Goal: Navigation & Orientation: Find specific page/section

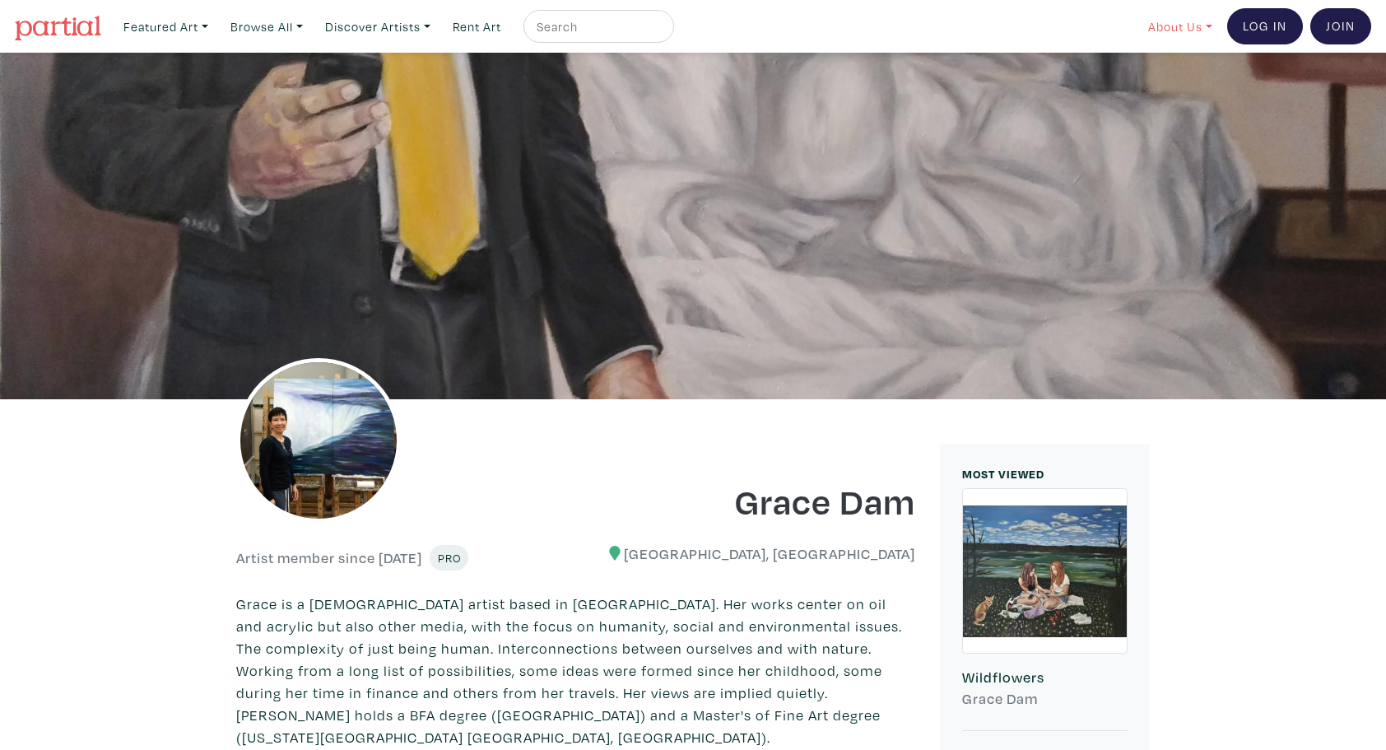
click at [1172, 28] on link "About Us" at bounding box center [1180, 27] width 79 height 34
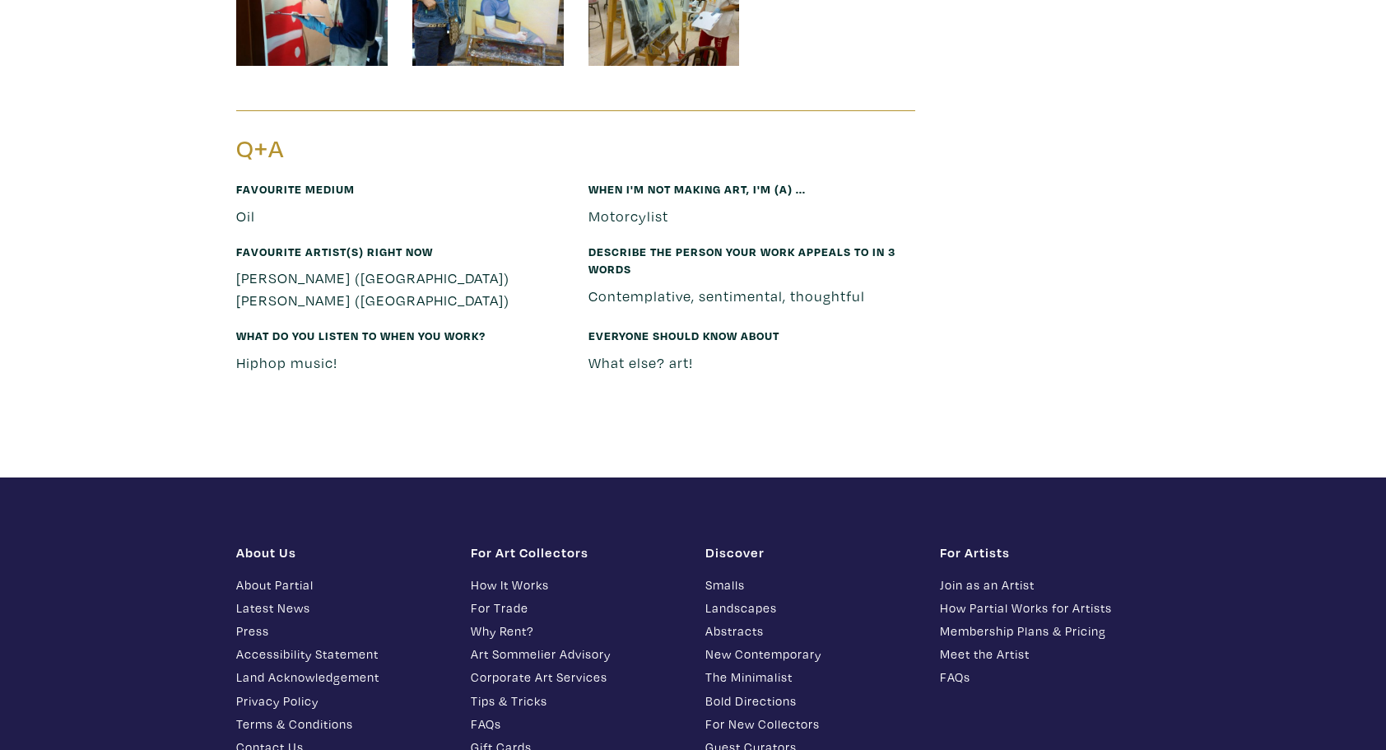
scroll to position [5633, 0]
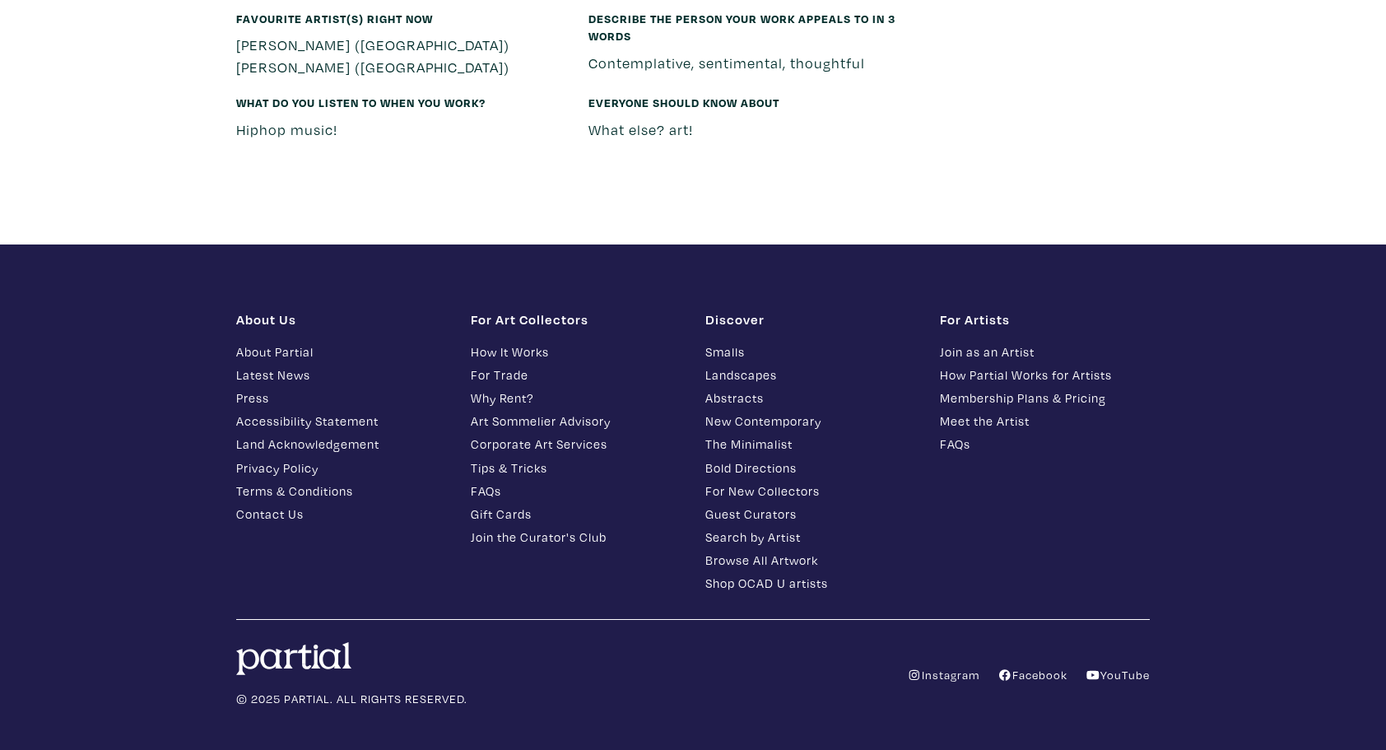
click at [255, 342] on link "About Partial" at bounding box center [341, 351] width 210 height 19
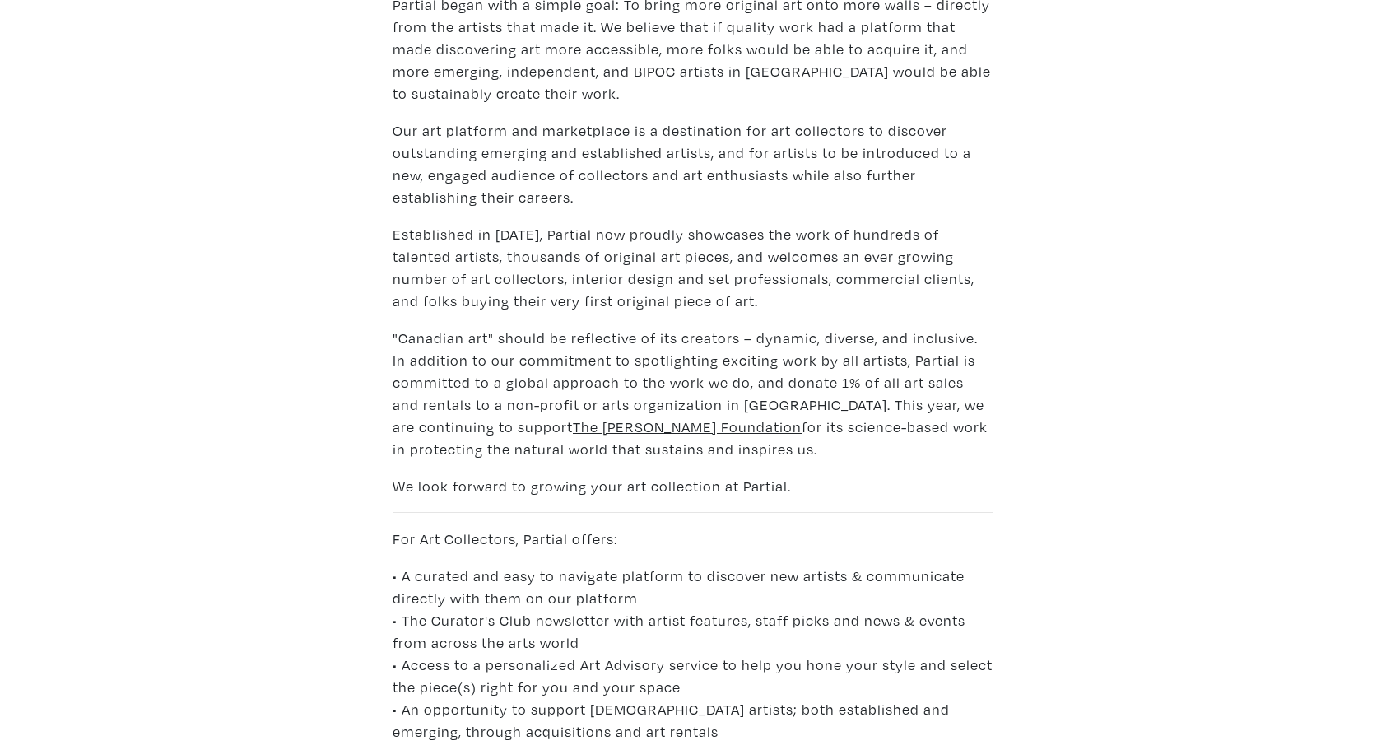
scroll to position [2241, 0]
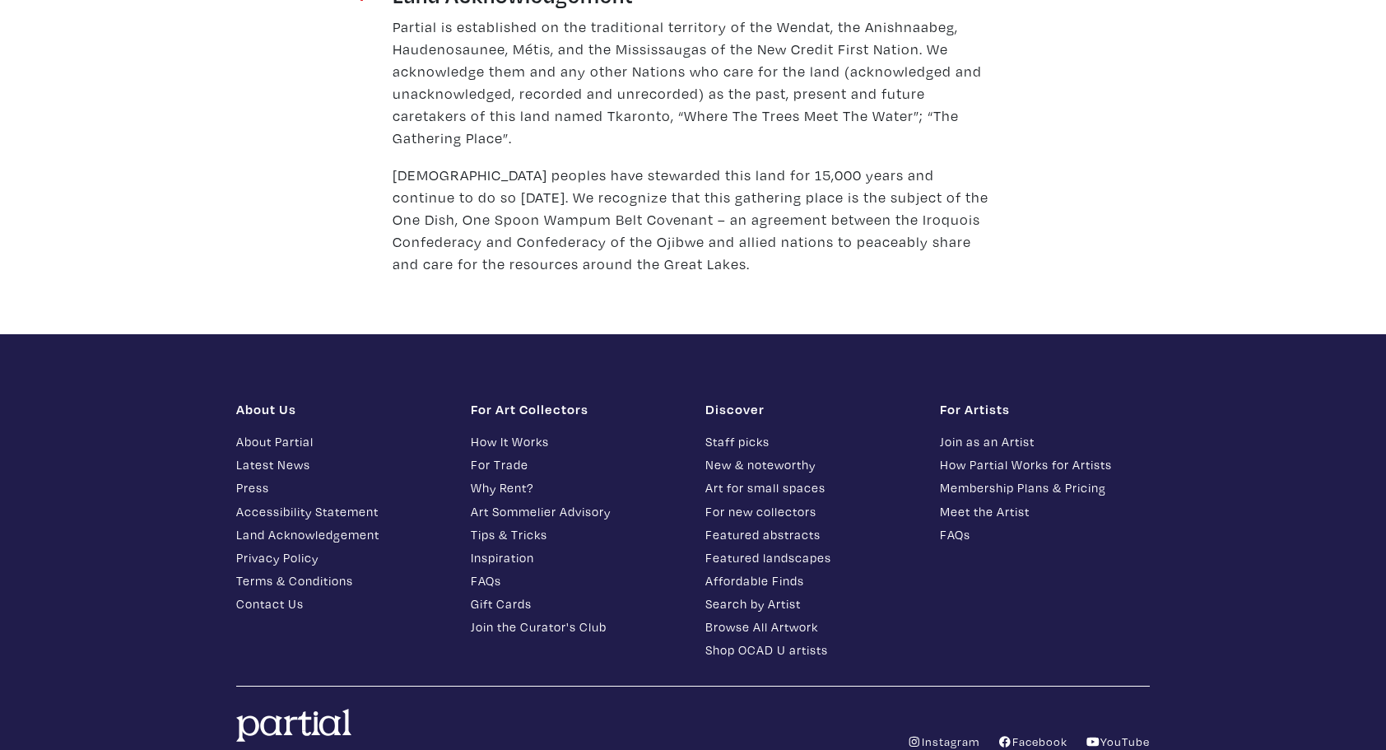
click at [273, 594] on link "Contact Us" at bounding box center [341, 603] width 210 height 19
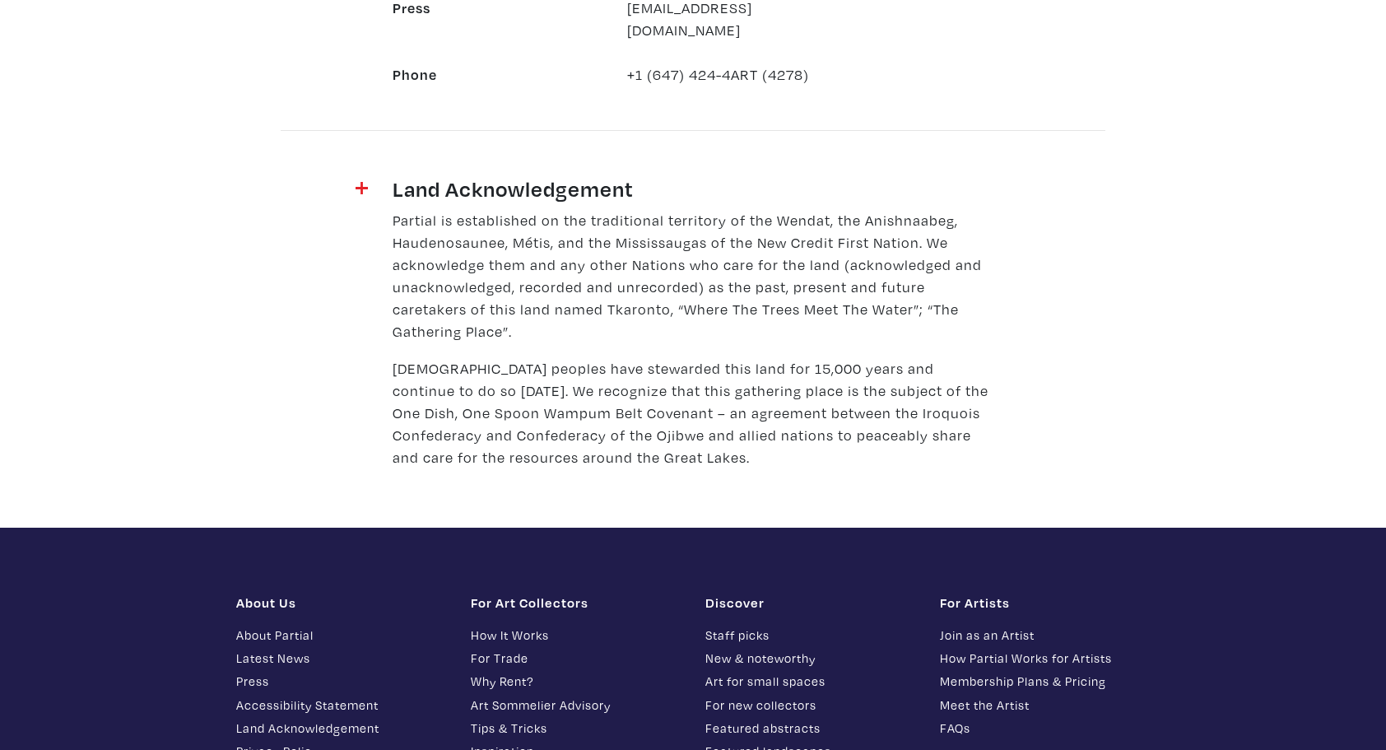
scroll to position [2083, 0]
